Goal: Task Accomplishment & Management: Manage account settings

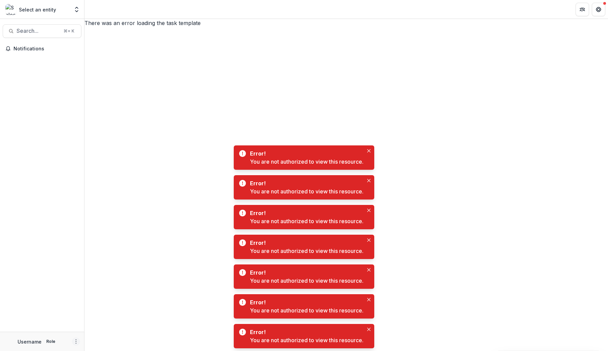
click at [78, 343] on icon "More" at bounding box center [75, 340] width 5 height 5
click at [102, 339] on button "Logout" at bounding box center [120, 337] width 72 height 11
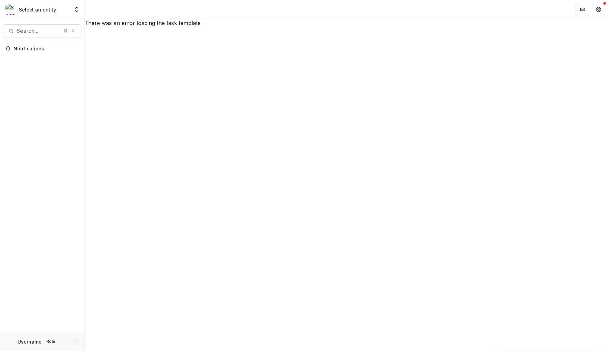
click at [76, 343] on icon "More" at bounding box center [75, 340] width 5 height 5
click at [110, 339] on button "Logout" at bounding box center [120, 337] width 72 height 11
click at [76, 338] on button "More" at bounding box center [76, 341] width 8 height 8
click at [101, 335] on button "Logout" at bounding box center [120, 337] width 72 height 11
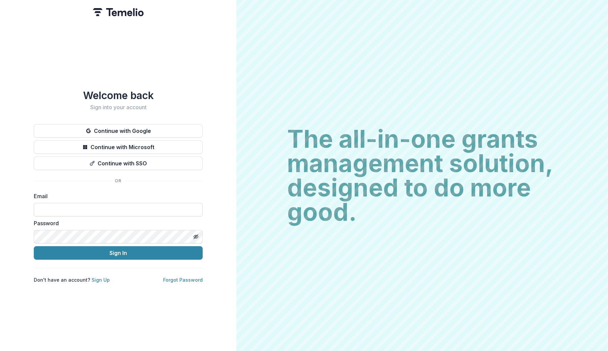
click at [113, 206] on input at bounding box center [118, 210] width 169 height 14
type input "**********"
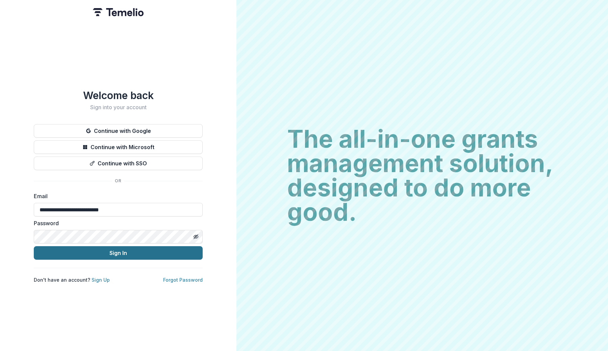
click at [117, 252] on button "Sign In" at bounding box center [118, 253] width 169 height 14
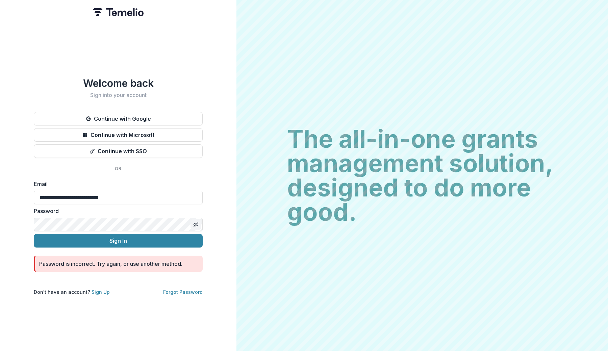
click at [193, 222] on icon "Toggle password visibility" at bounding box center [195, 224] width 5 height 5
click at [113, 237] on button "Sign In" at bounding box center [118, 241] width 169 height 14
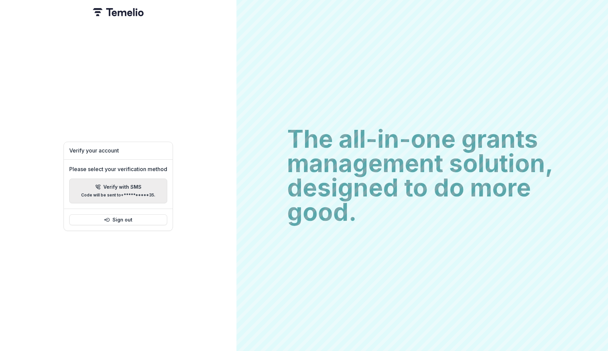
click at [127, 185] on p "Verify with SMS" at bounding box center [122, 187] width 38 height 6
